Goal: Task Accomplishment & Management: Complete application form

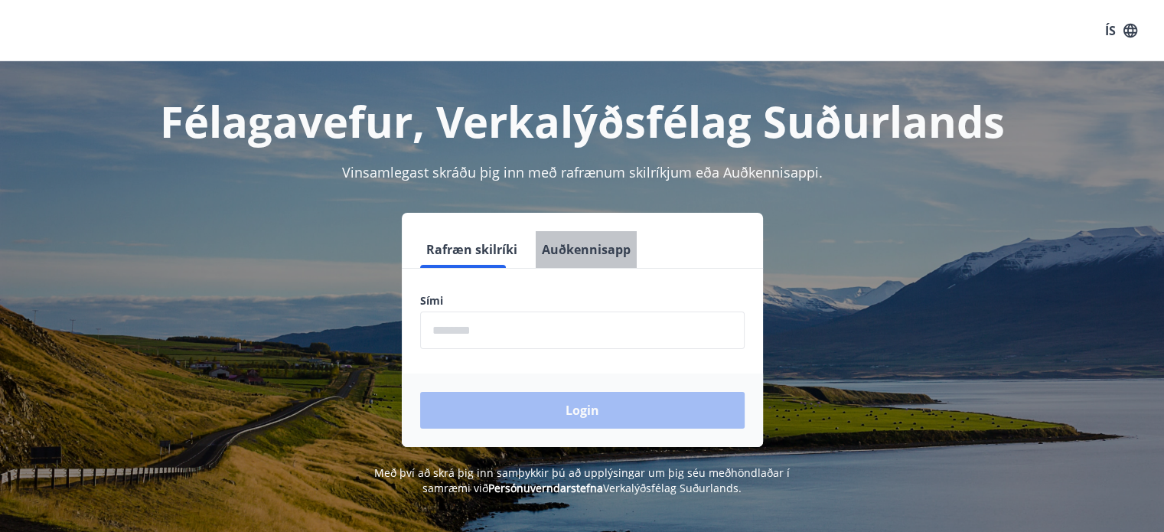
click at [574, 250] on button "Auðkennisapp" at bounding box center [586, 249] width 101 height 37
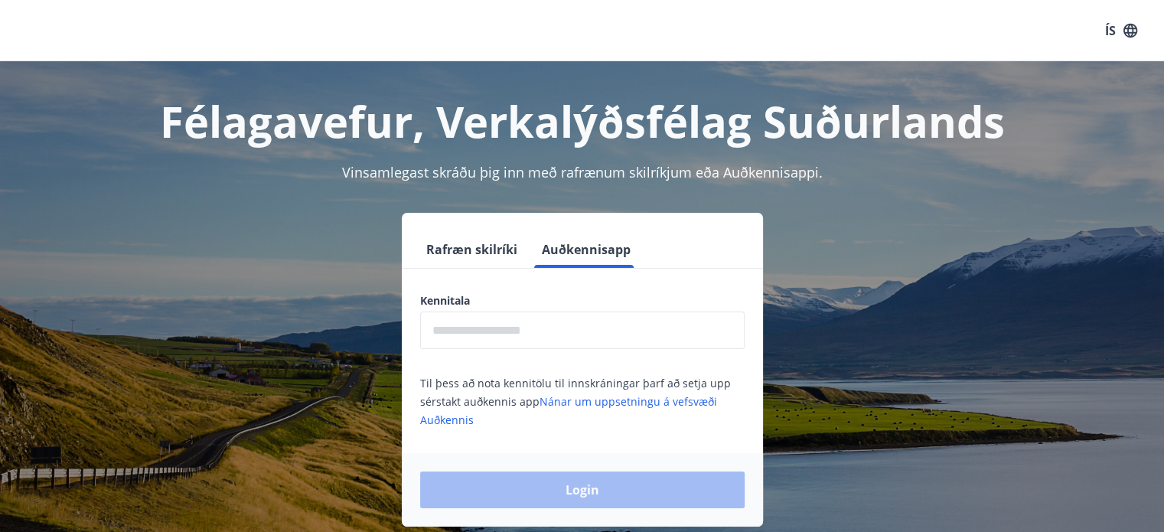
click at [527, 341] on input "text" at bounding box center [582, 331] width 325 height 38
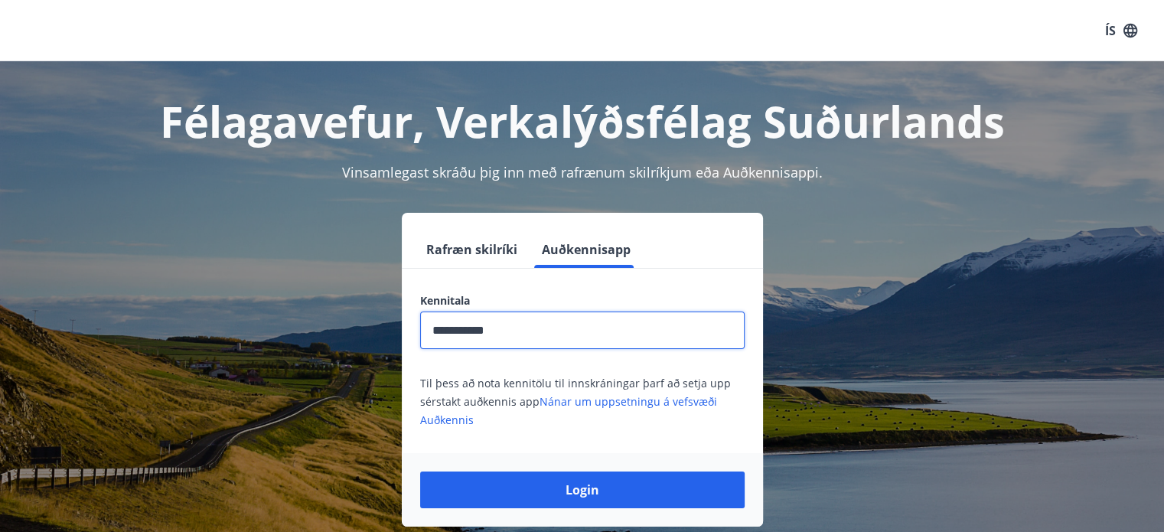
type input "**********"
click at [420, 472] on button "Login" at bounding box center [582, 490] width 325 height 37
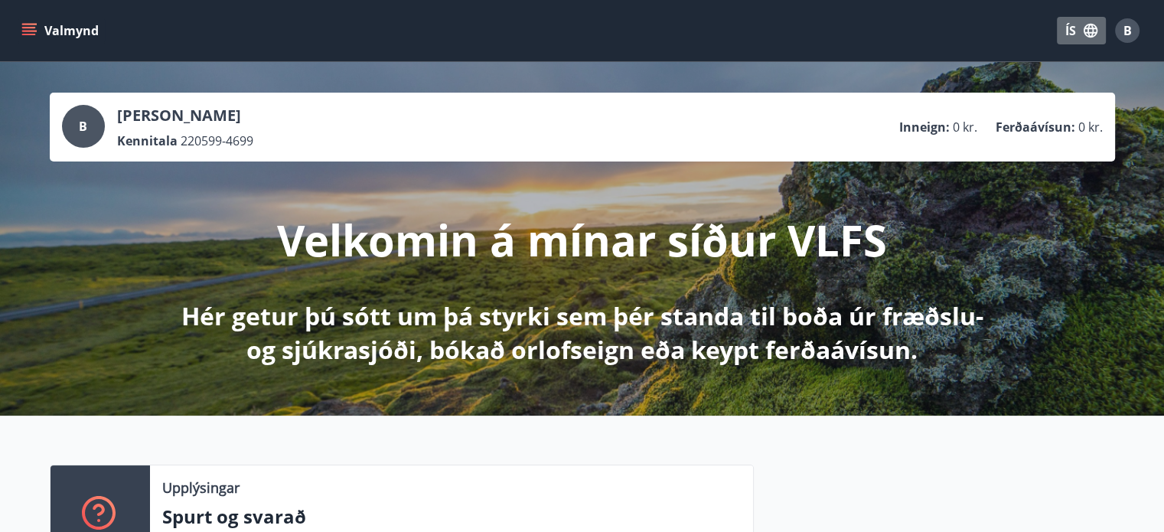
click at [1081, 26] on button "ÍS" at bounding box center [1081, 31] width 49 height 28
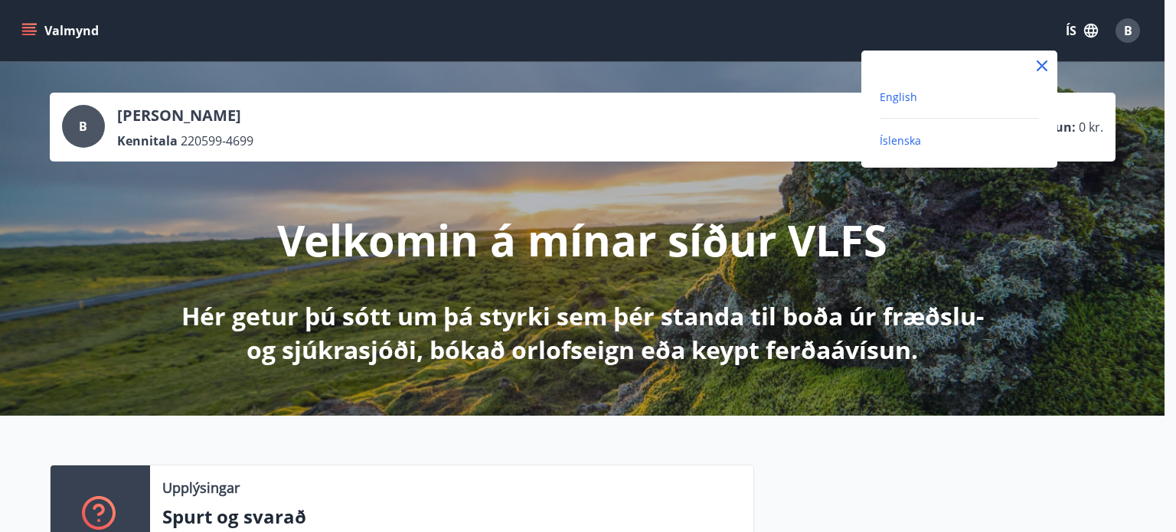
click at [904, 103] on span "English" at bounding box center [899, 97] width 38 height 15
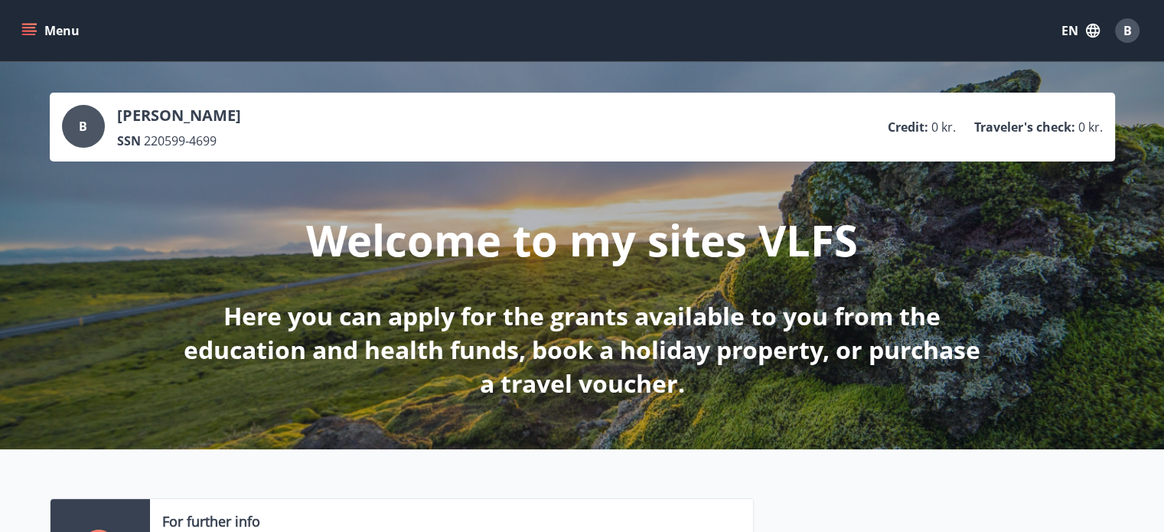
click at [34, 31] on icon "menu" at bounding box center [30, 31] width 17 height 2
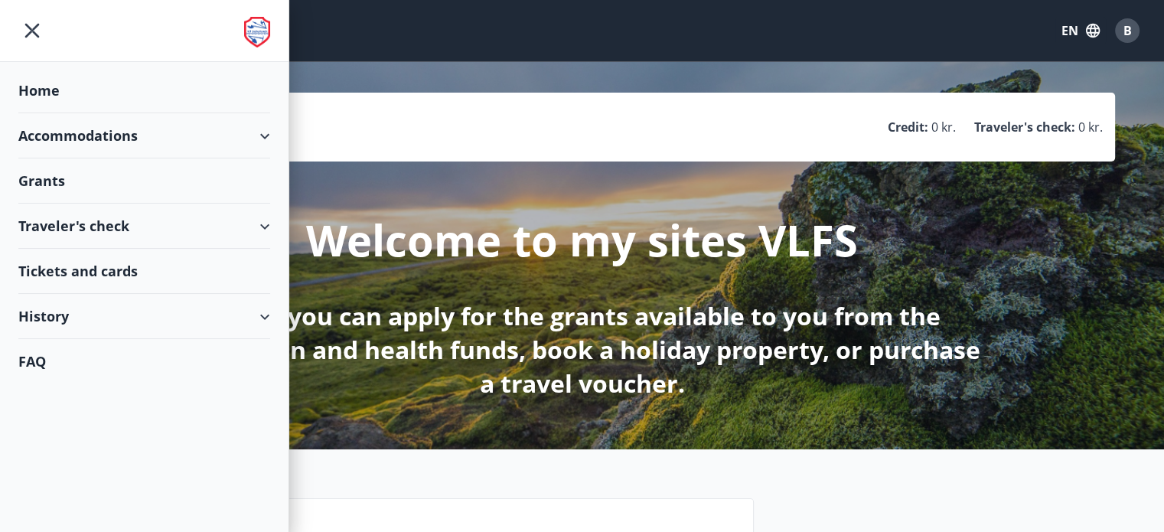
click at [55, 113] on div "Grants" at bounding box center [144, 90] width 252 height 45
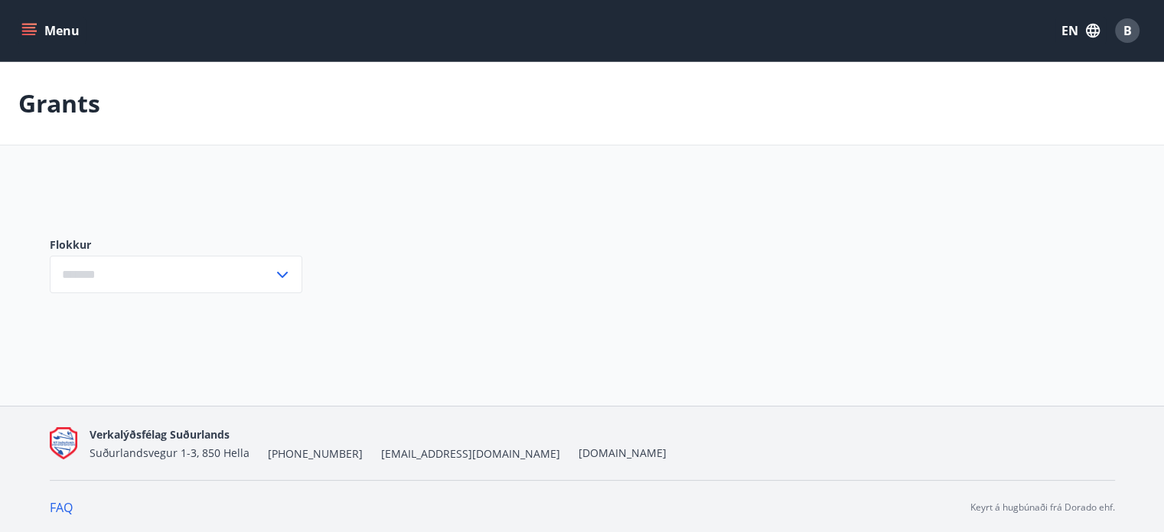
type input "***"
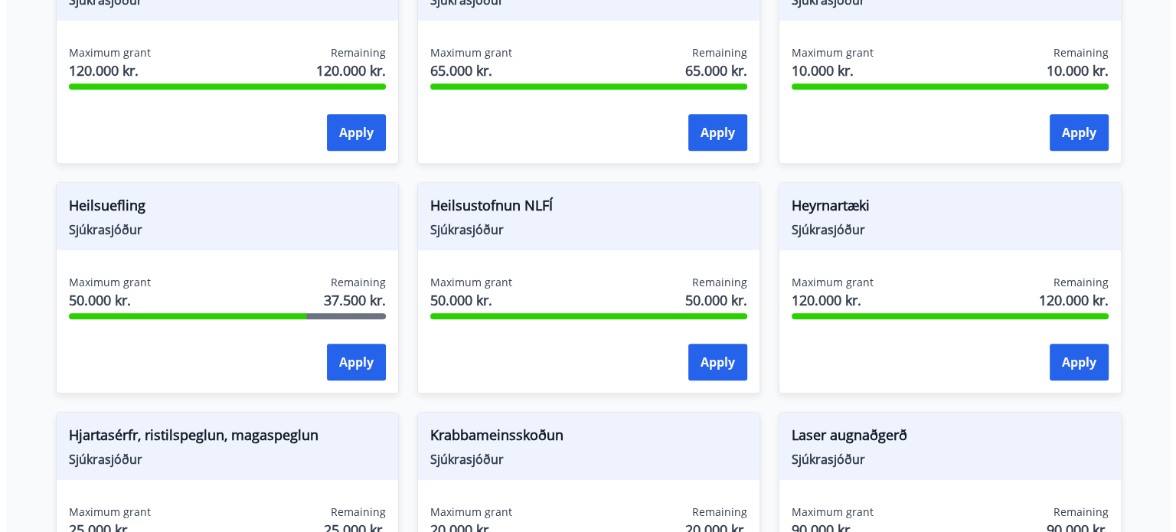
scroll to position [738, 0]
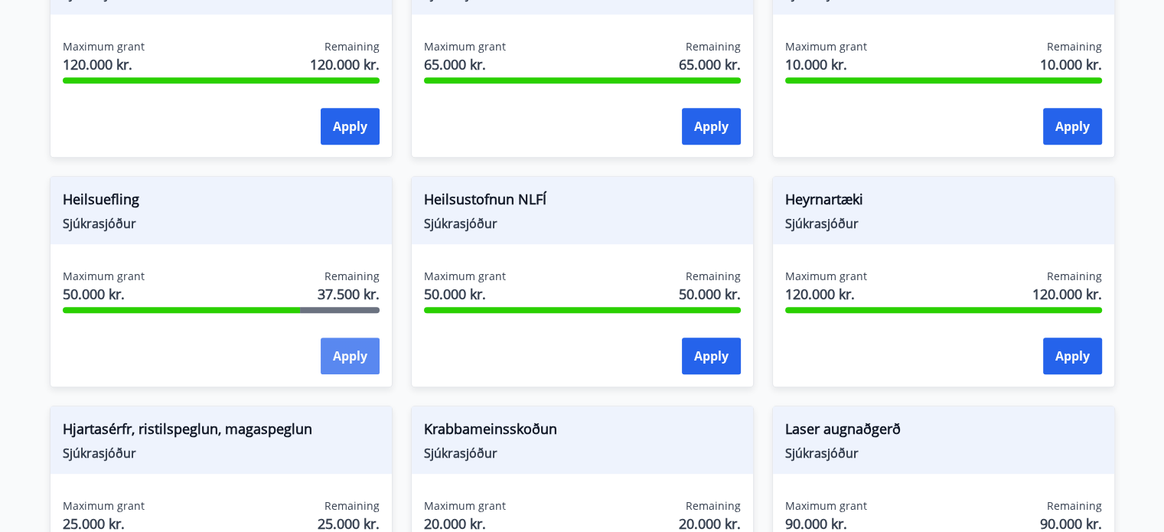
click at [341, 361] on button "Apply" at bounding box center [350, 356] width 59 height 37
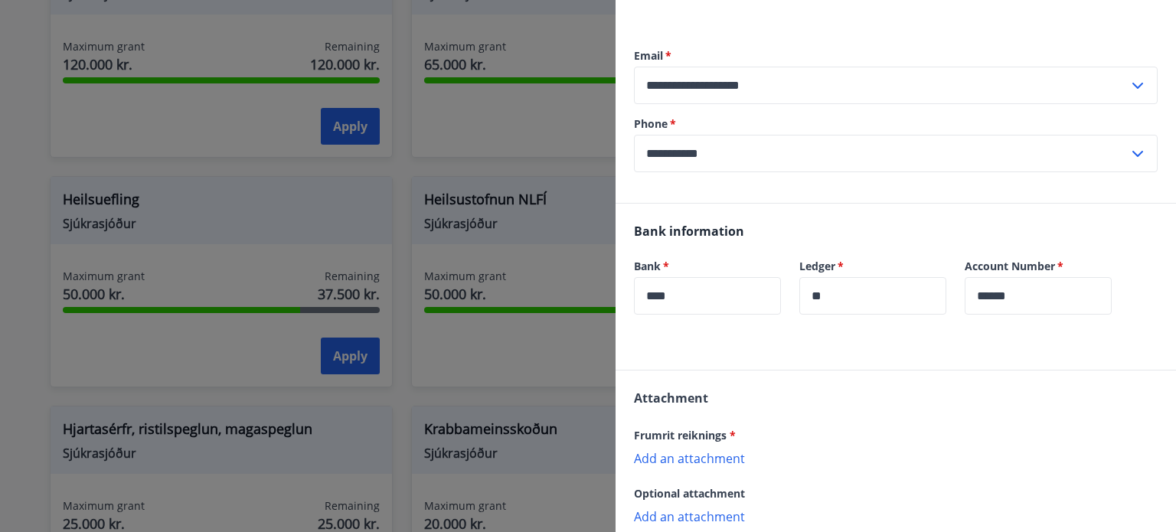
scroll to position [450, 0]
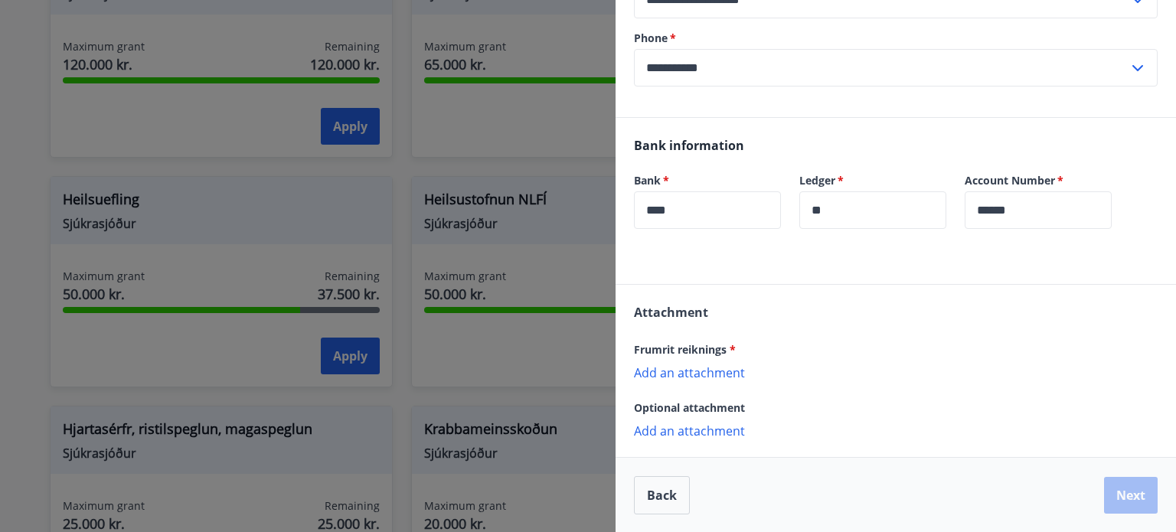
click at [704, 377] on p "Add an attachment" at bounding box center [896, 371] width 524 height 15
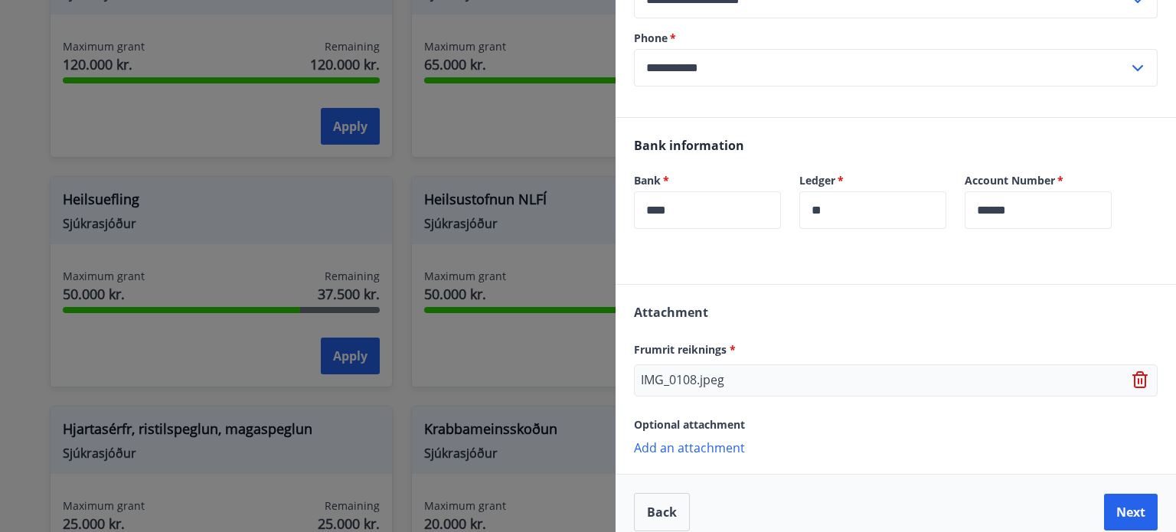
click at [710, 447] on p "Add an attachment" at bounding box center [896, 446] width 524 height 15
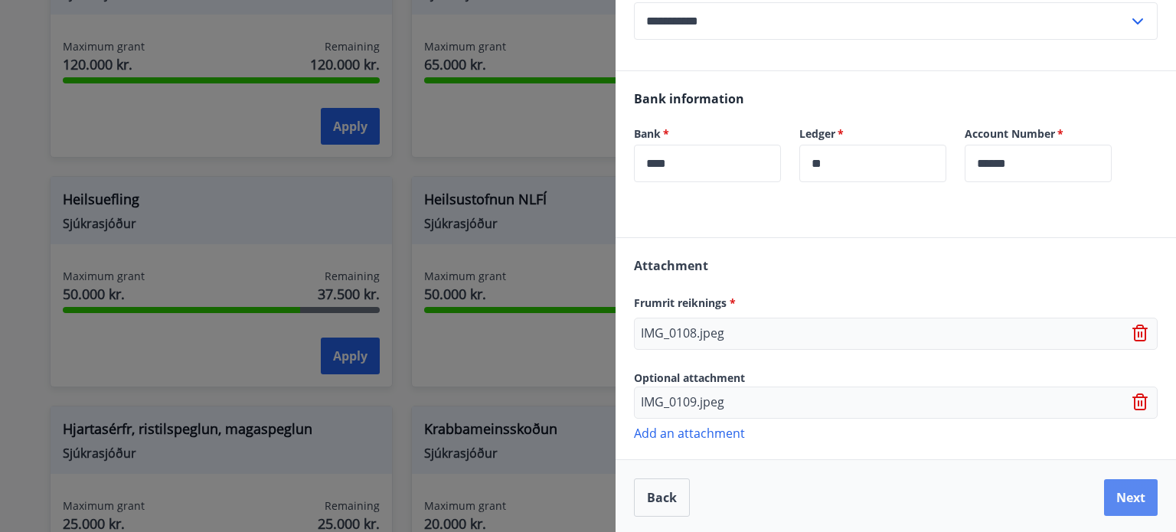
scroll to position [498, 0]
click at [1124, 498] on button "Next" at bounding box center [1131, 496] width 54 height 37
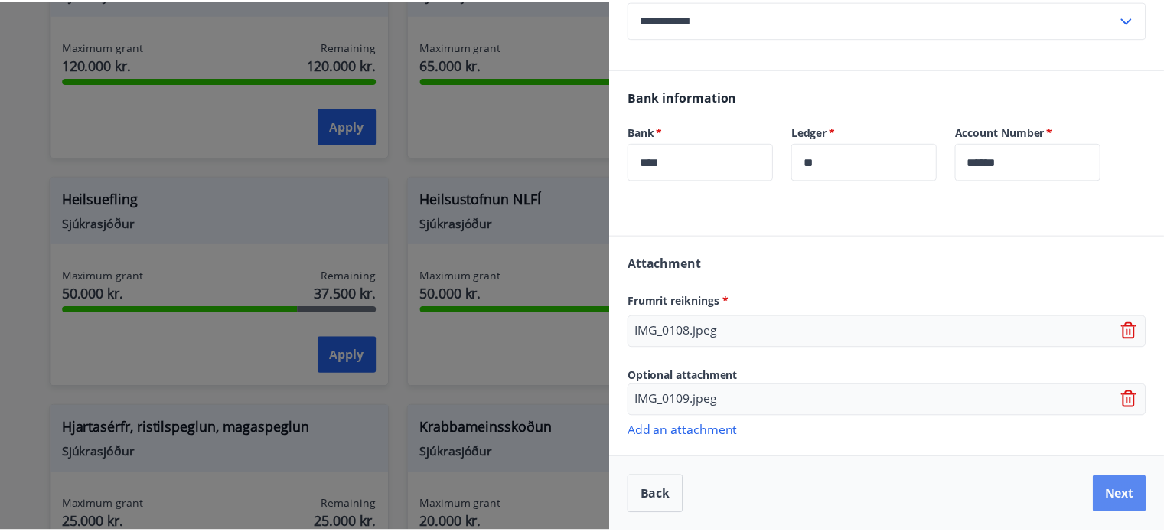
scroll to position [0, 0]
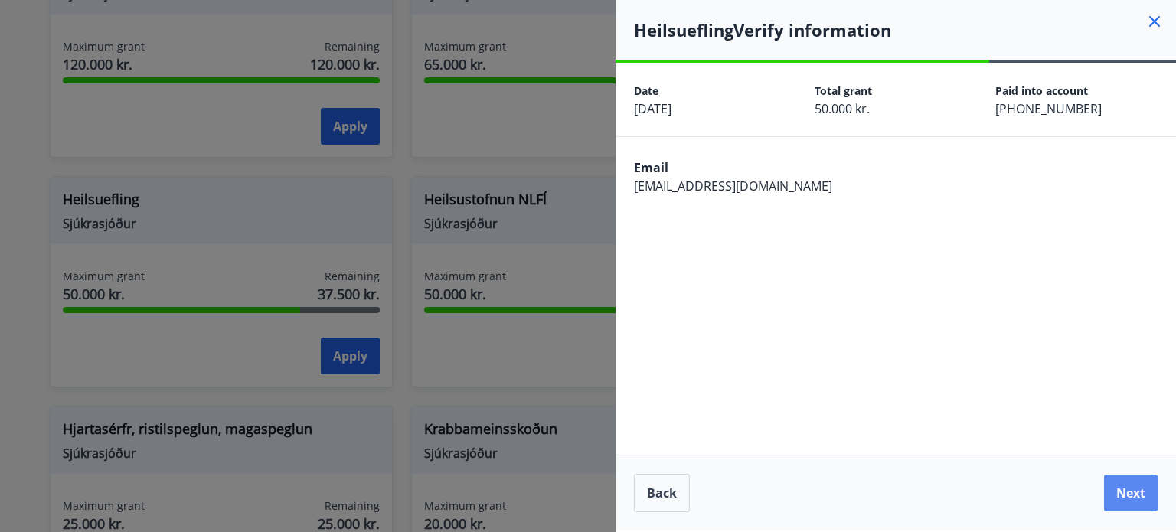
click at [1127, 486] on button "Next" at bounding box center [1131, 493] width 54 height 37
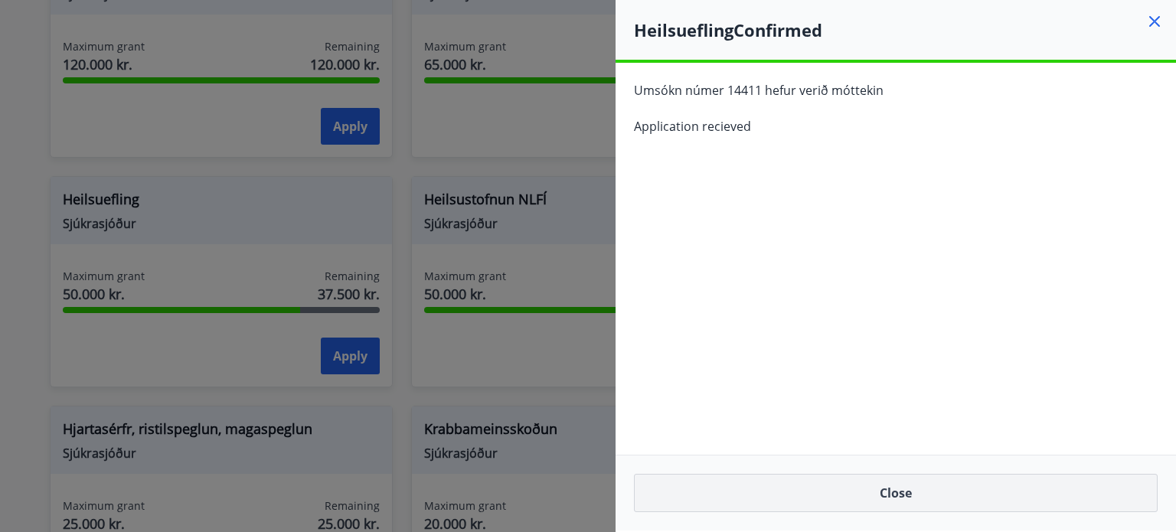
click at [892, 501] on button "Close" at bounding box center [896, 493] width 524 height 38
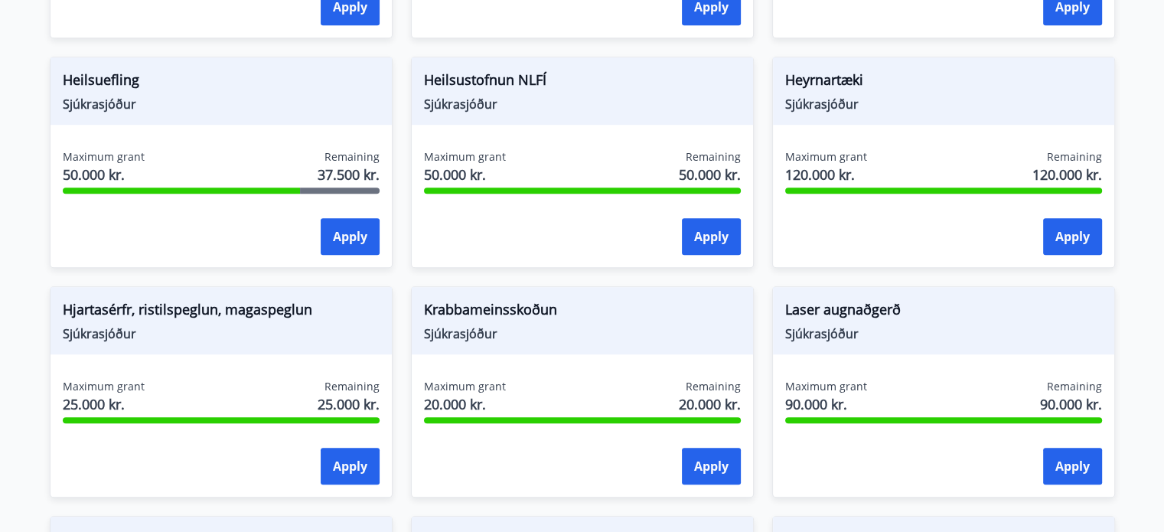
scroll to position [815, 0]
